Goal: Transaction & Acquisition: Download file/media

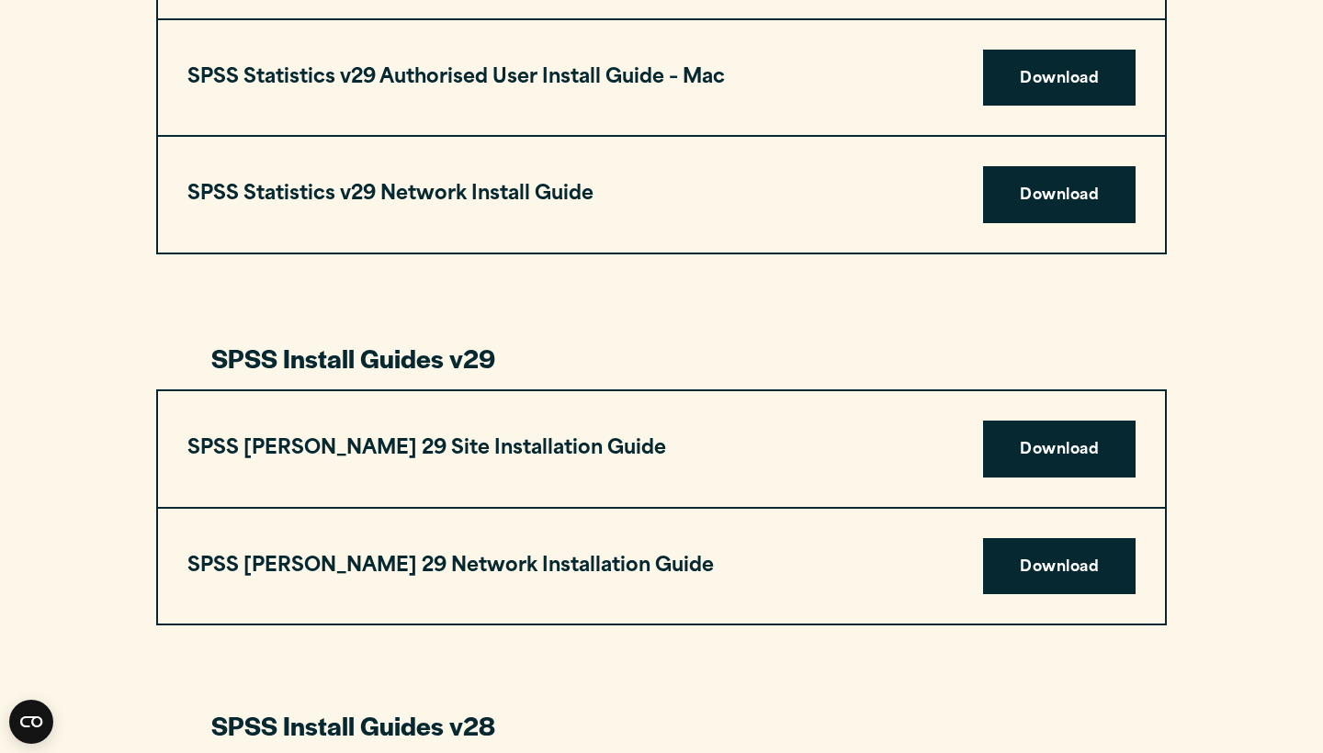
scroll to position [2003, 0]
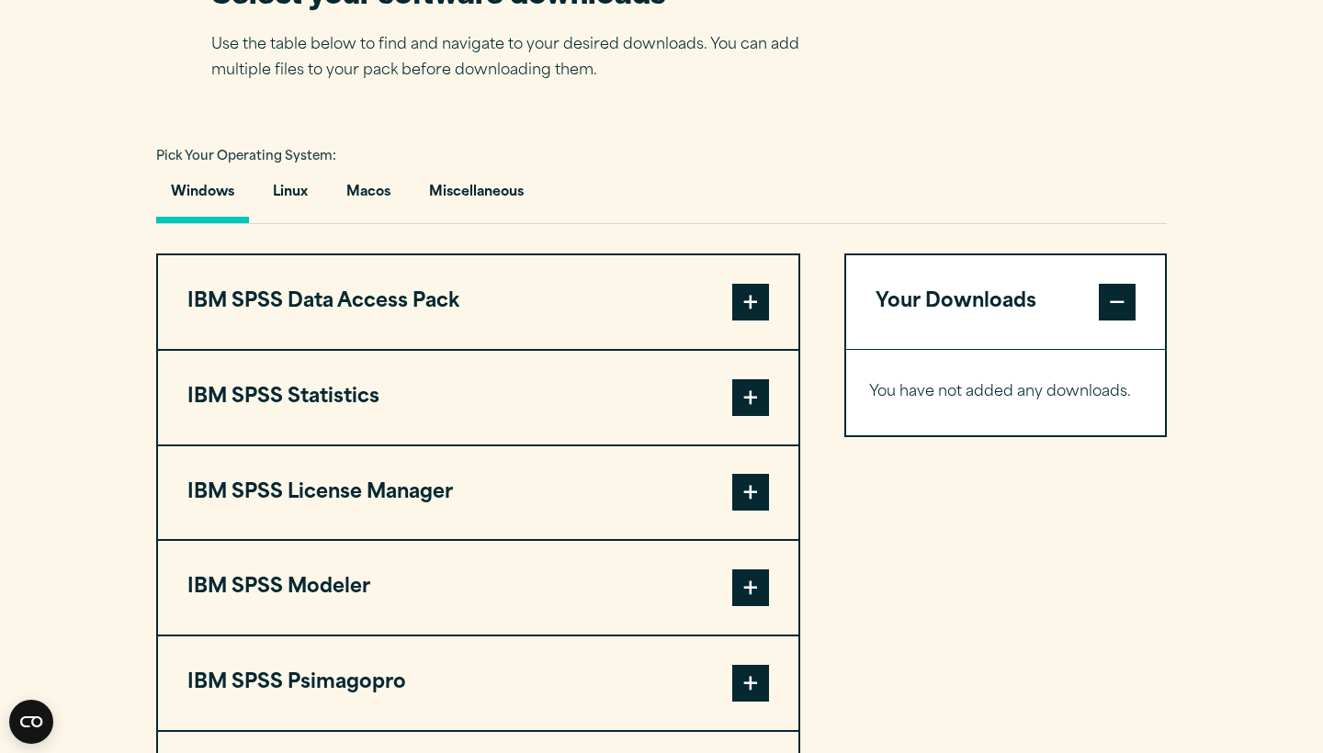
scroll to position [1246, 0]
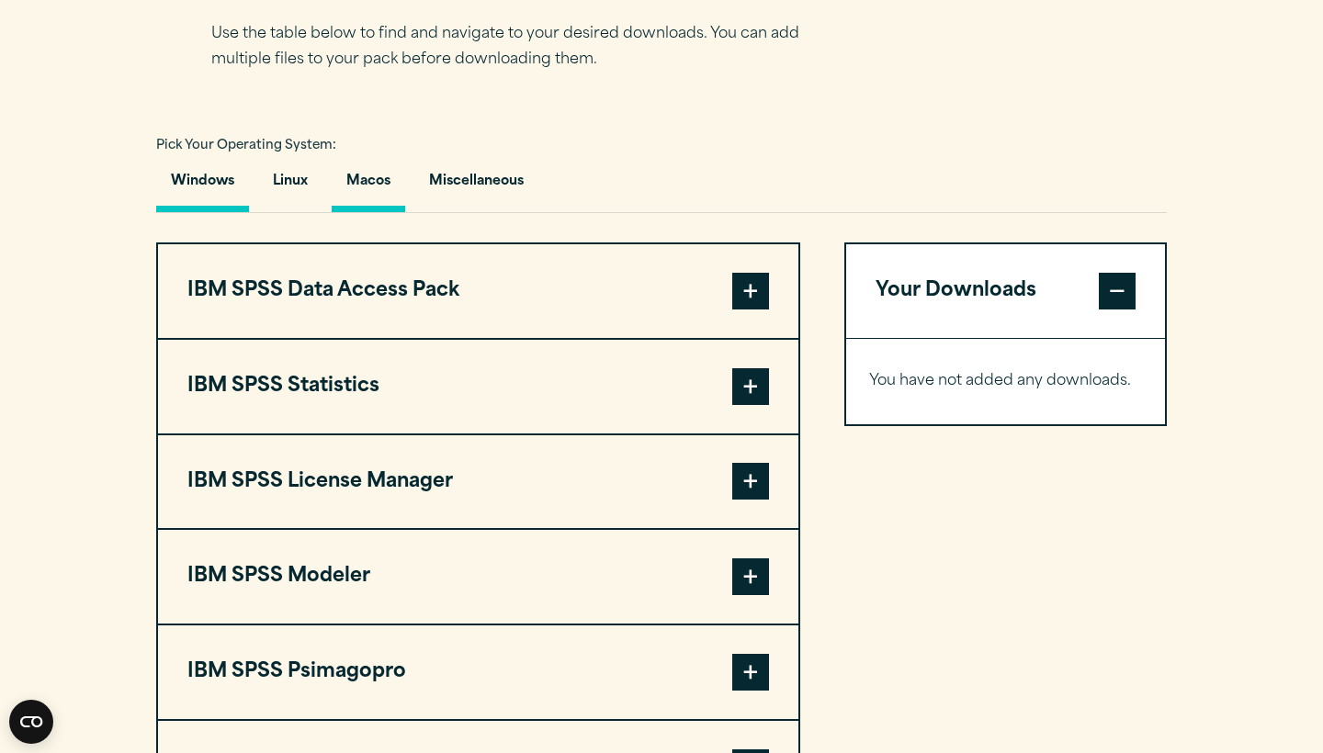
click at [366, 189] on button "Macos" at bounding box center [368, 186] width 73 height 52
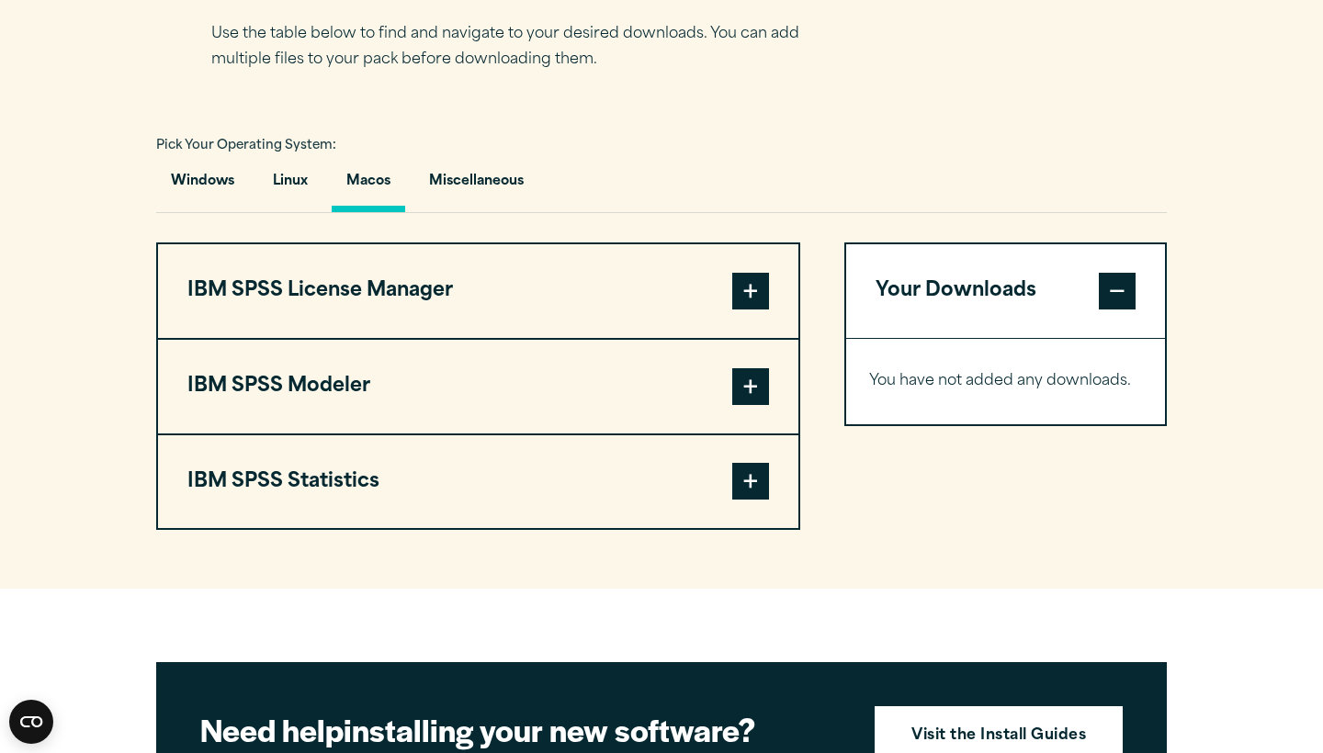
click at [736, 493] on span at bounding box center [750, 481] width 37 height 37
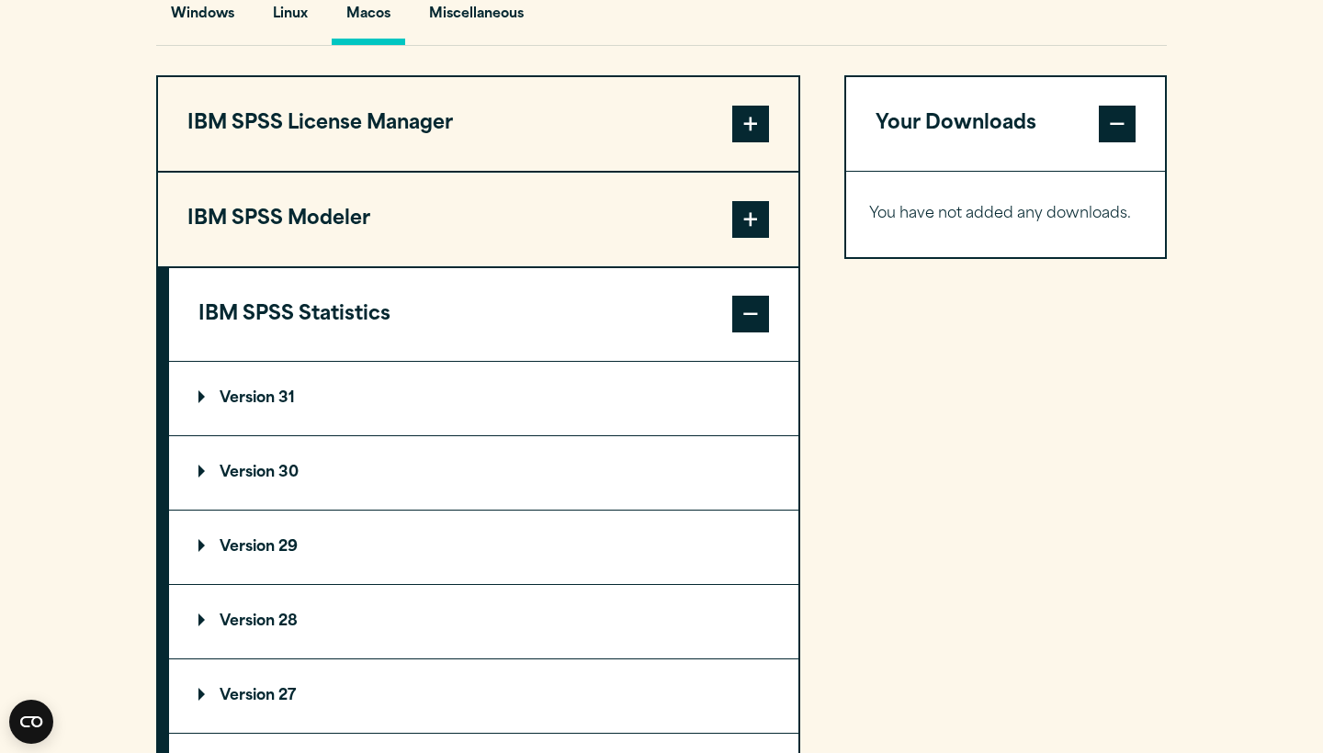
scroll to position [1432, 0]
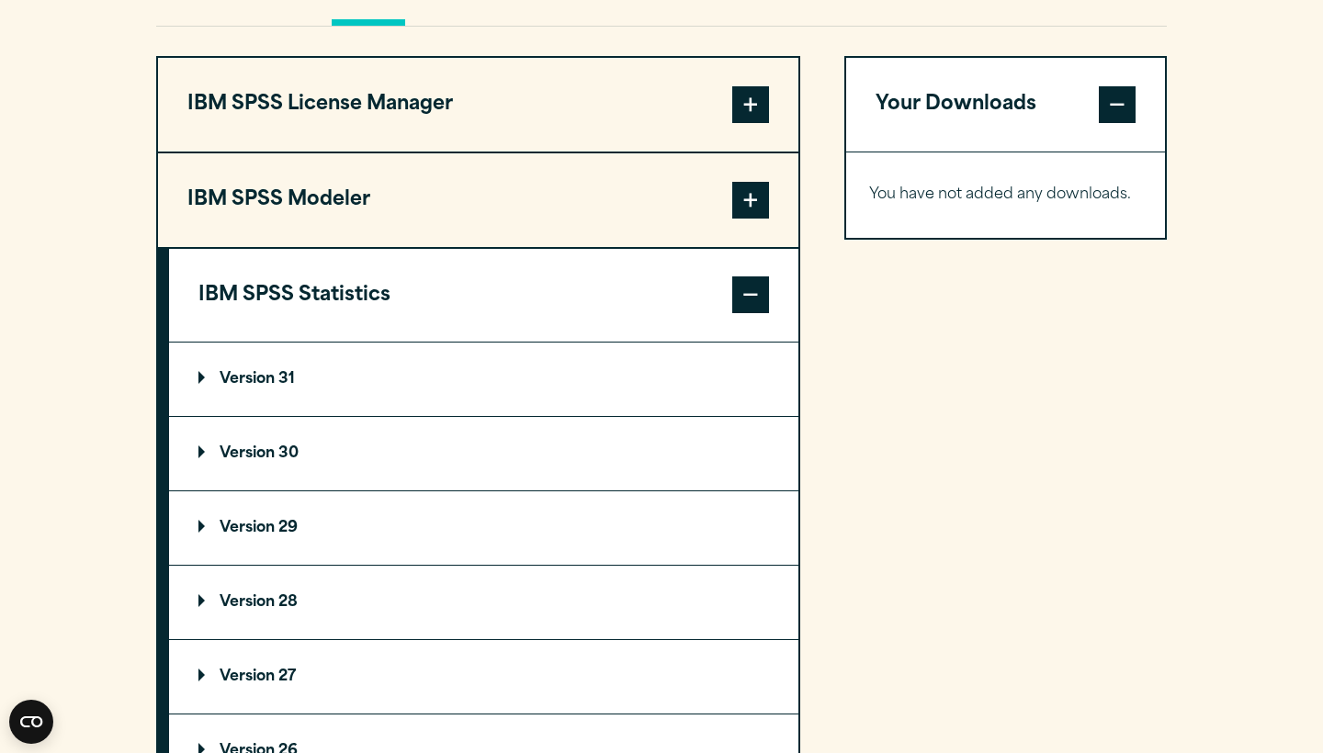
click at [351, 344] on summary "Version 31" at bounding box center [483, 379] width 629 height 73
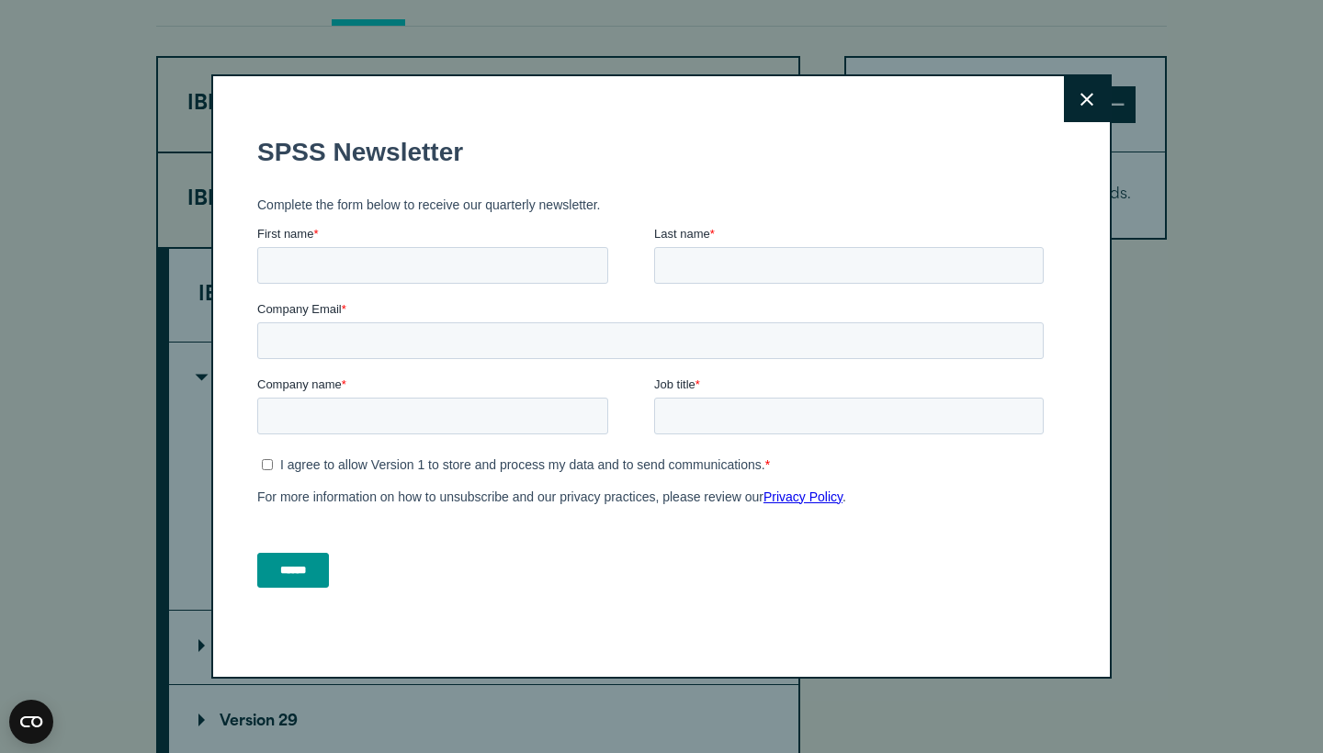
click at [1097, 102] on button "Close" at bounding box center [1087, 99] width 46 height 46
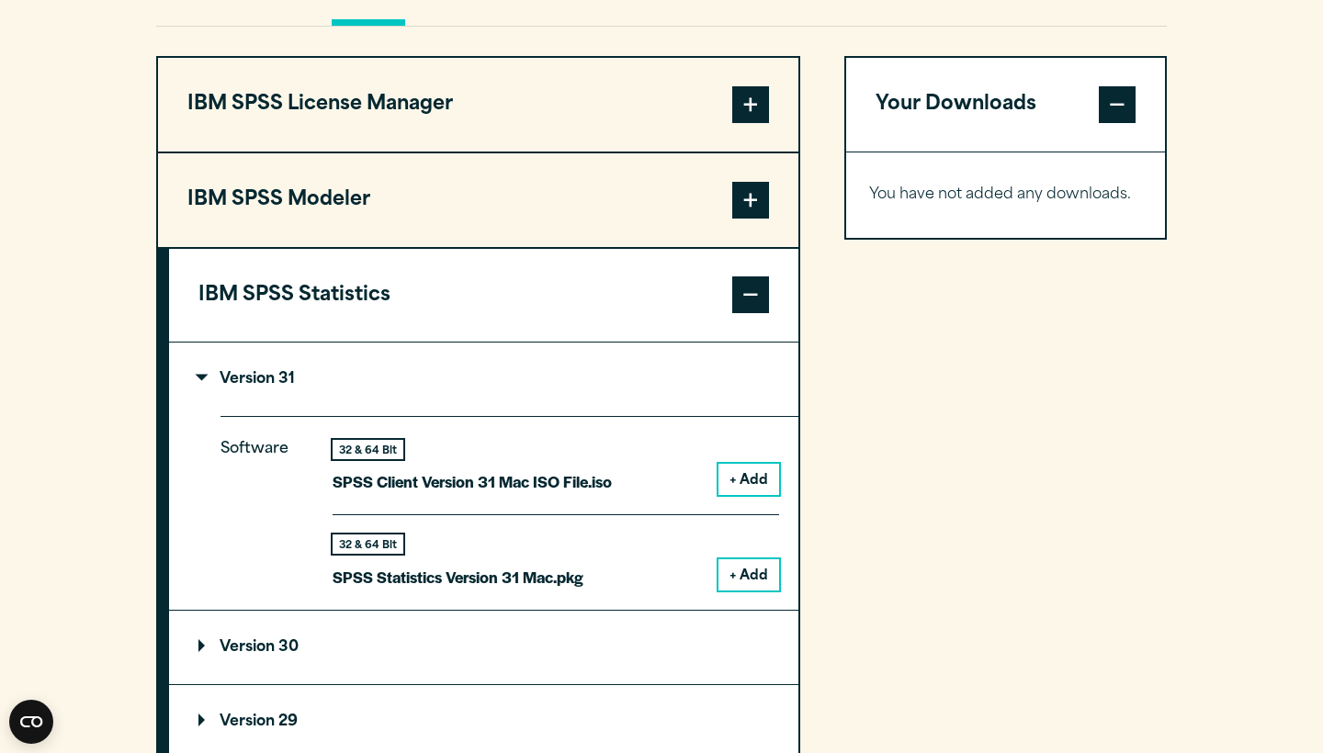
click at [735, 565] on button "+ Add" at bounding box center [748, 574] width 61 height 31
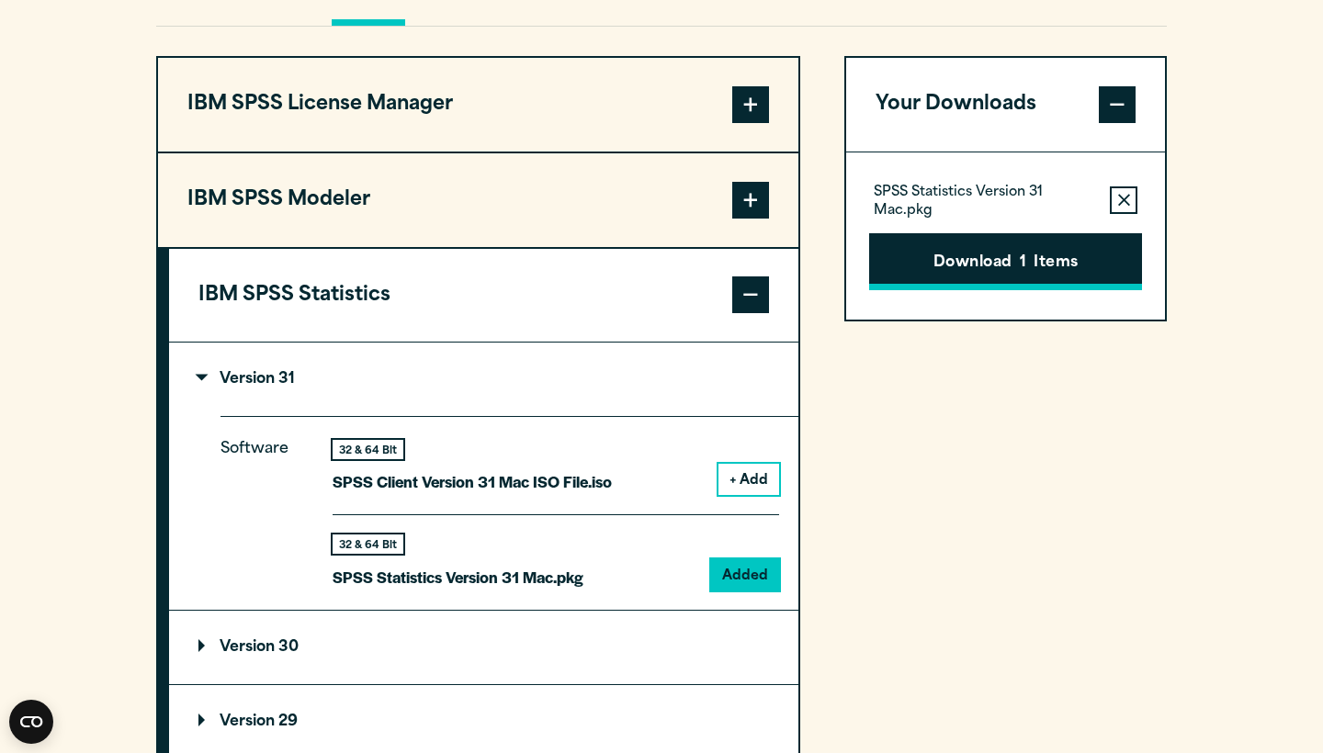
click at [979, 276] on button "Download 1 Items" at bounding box center [1005, 261] width 273 height 57
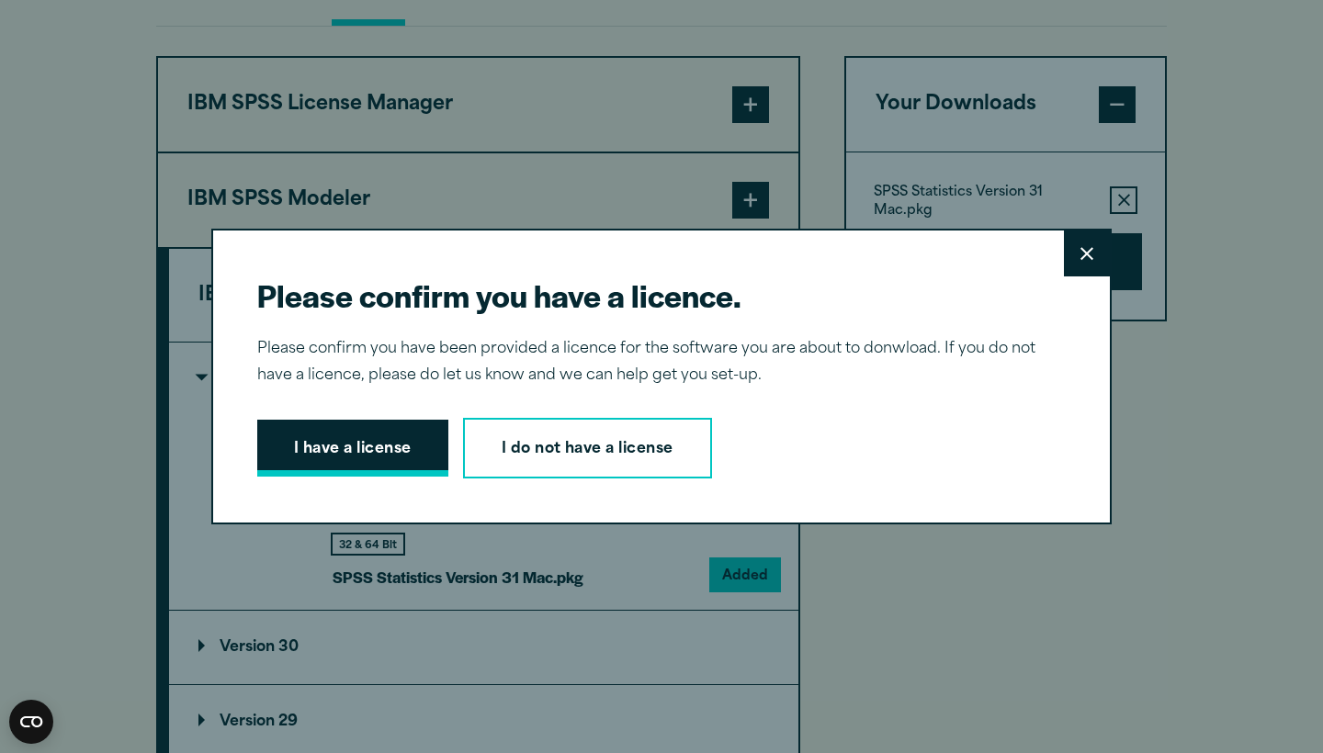
click at [390, 432] on button "I have a license" at bounding box center [352, 448] width 191 height 57
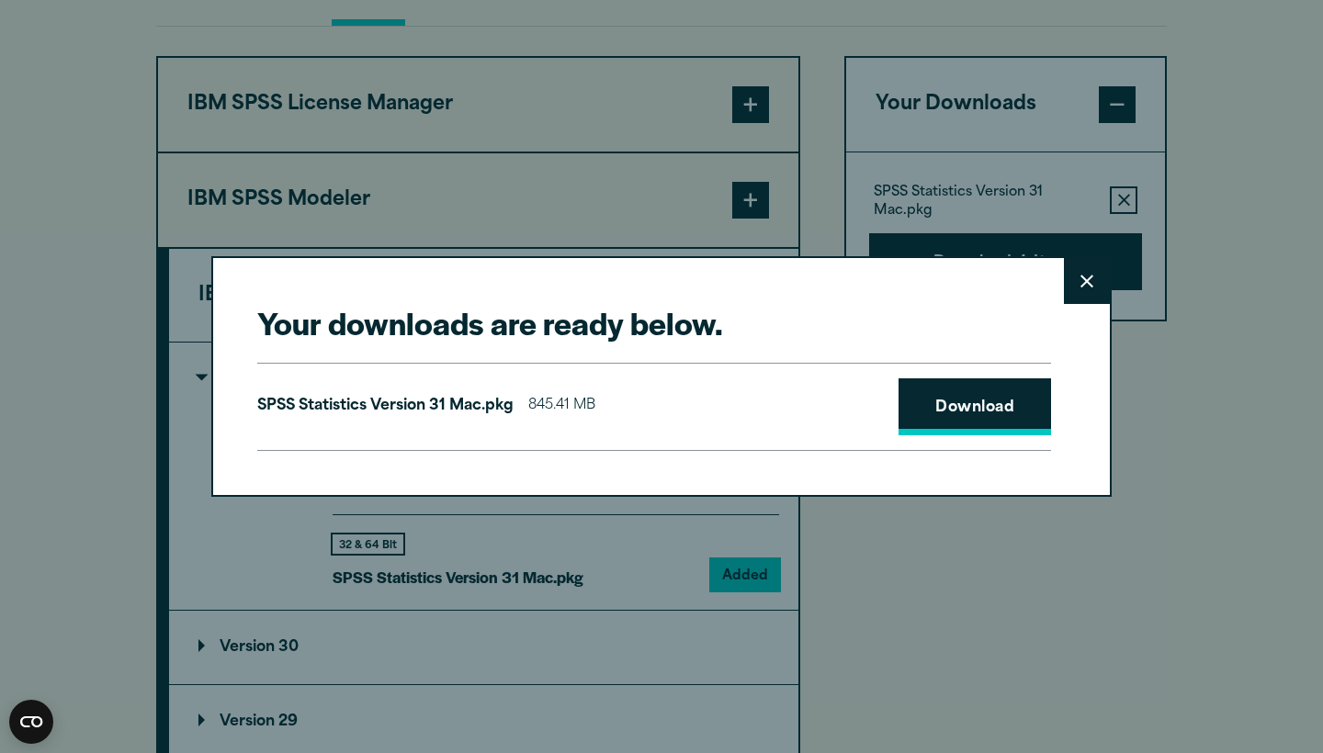
click at [957, 430] on link "Download" at bounding box center [974, 406] width 152 height 57
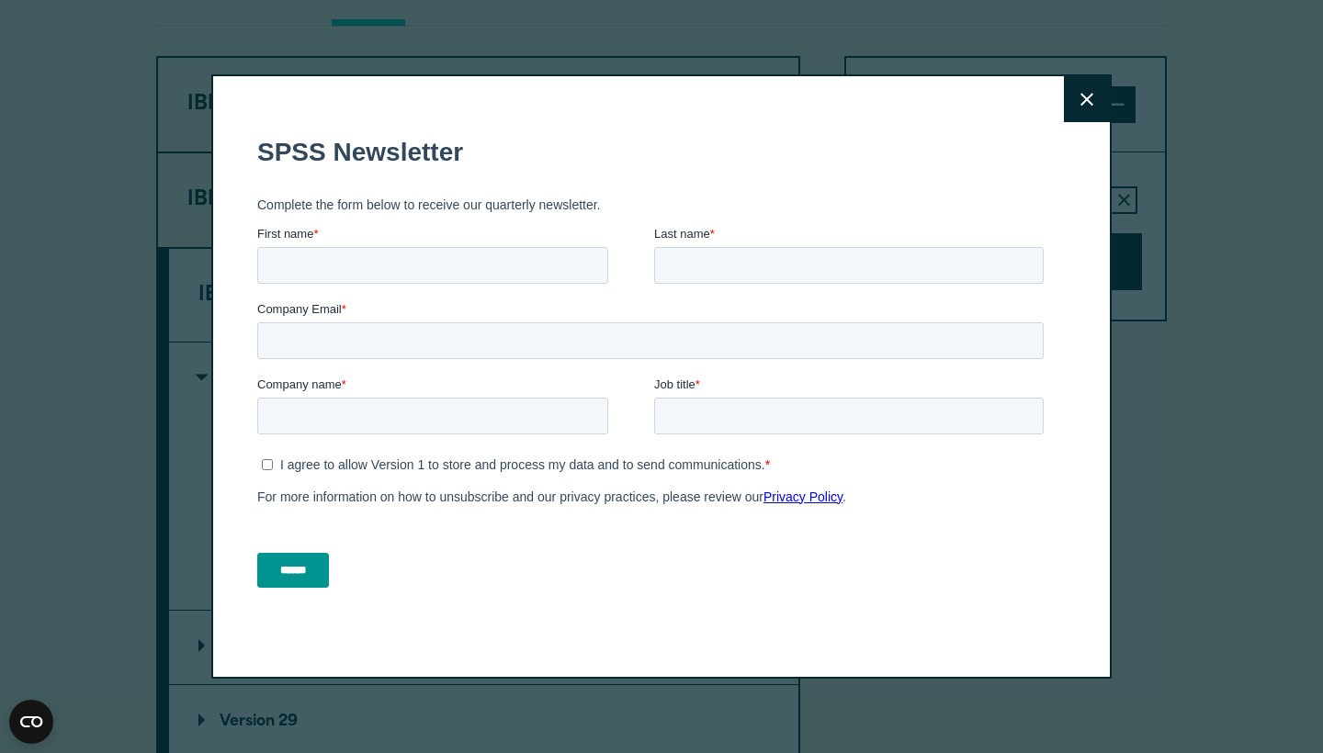
click at [712, 549] on div "******" at bounding box center [654, 570] width 794 height 66
click at [1082, 91] on button "Close" at bounding box center [1087, 99] width 46 height 46
